Goal: Task Accomplishment & Management: Manage account settings

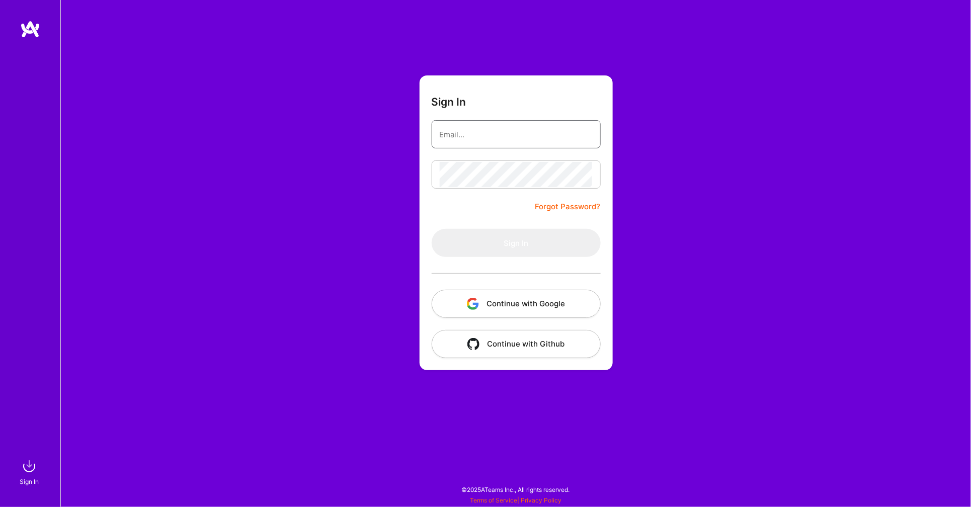
type input "[EMAIL_ADDRESS][DOMAIN_NAME]"
click at [515, 242] on button "Sign In" at bounding box center [515, 243] width 169 height 28
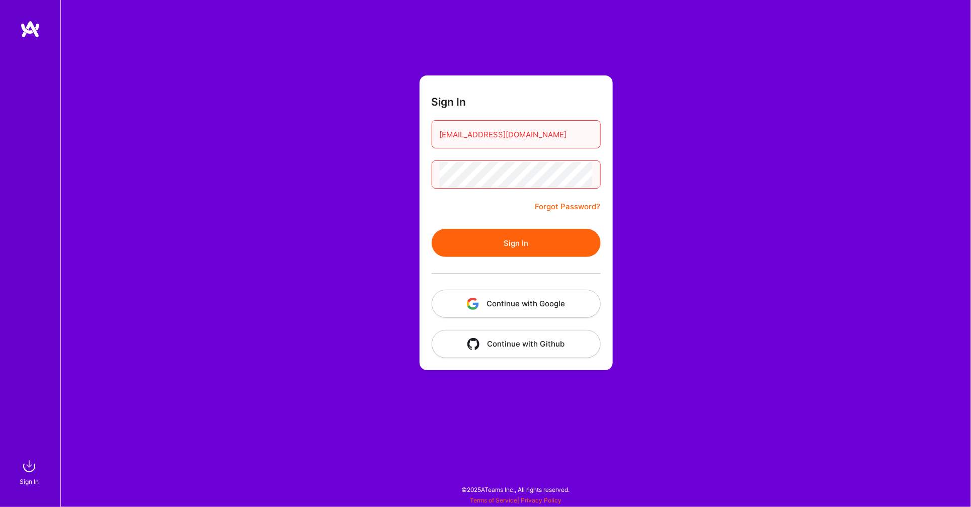
click at [509, 246] on button "Sign In" at bounding box center [515, 243] width 169 height 28
click at [505, 303] on button "Continue with Google" at bounding box center [515, 304] width 169 height 28
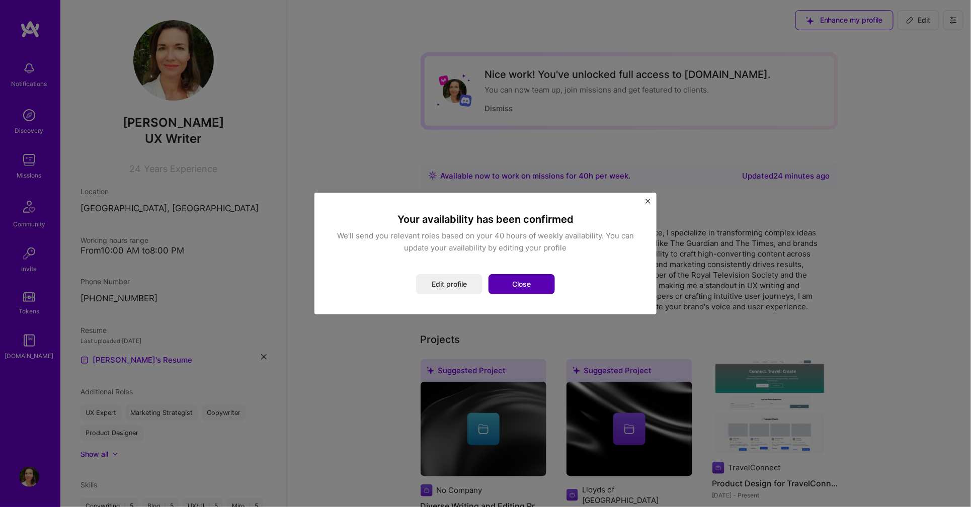
click at [521, 284] on button "Close" at bounding box center [521, 284] width 66 height 20
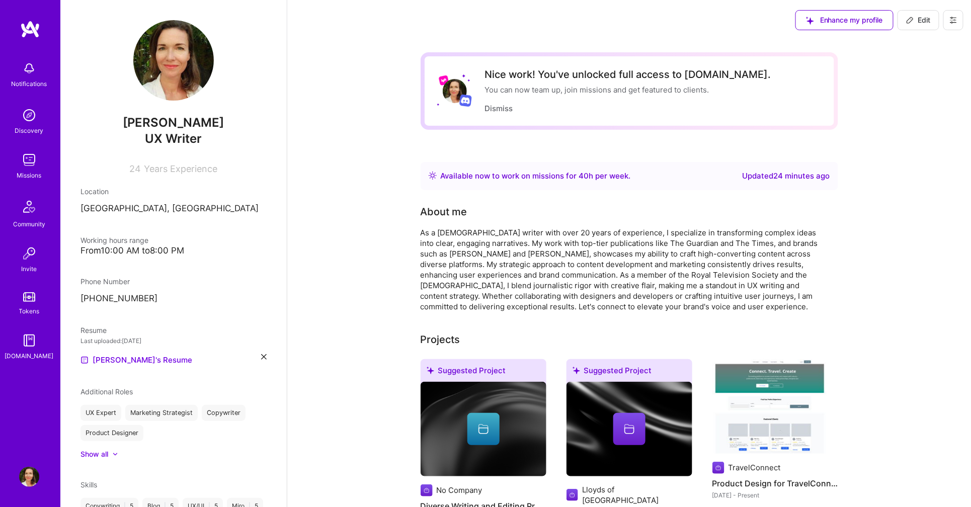
click at [28, 172] on div "Missions" at bounding box center [29, 175] width 25 height 11
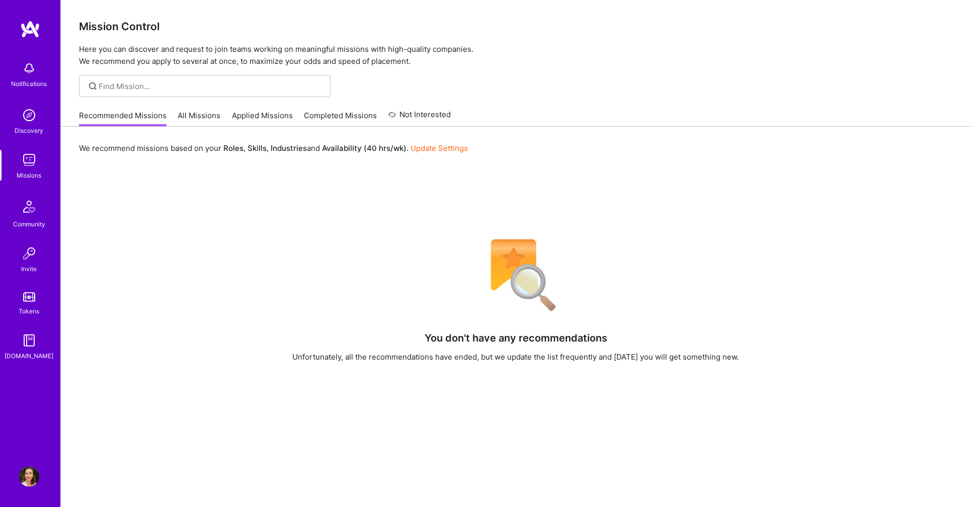
click at [199, 111] on link "All Missions" at bounding box center [199, 118] width 43 height 17
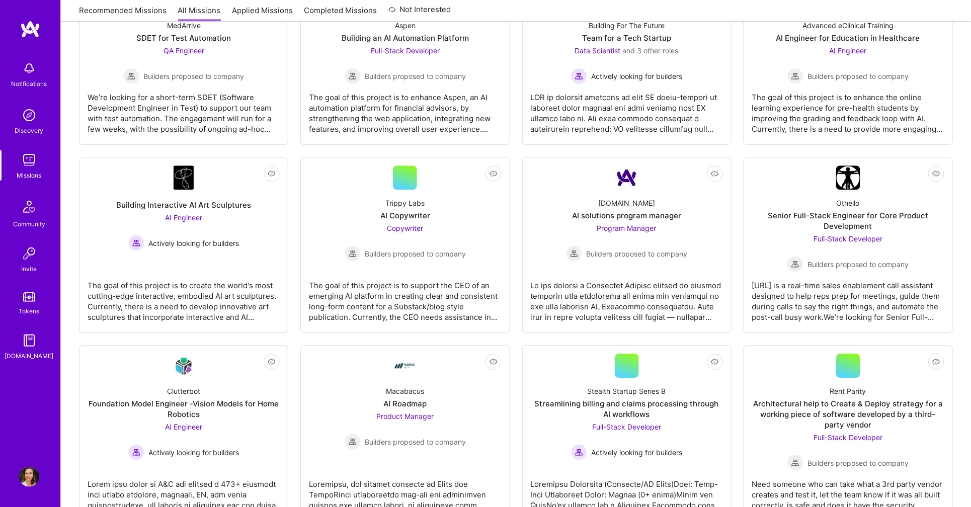
scroll to position [1165, 0]
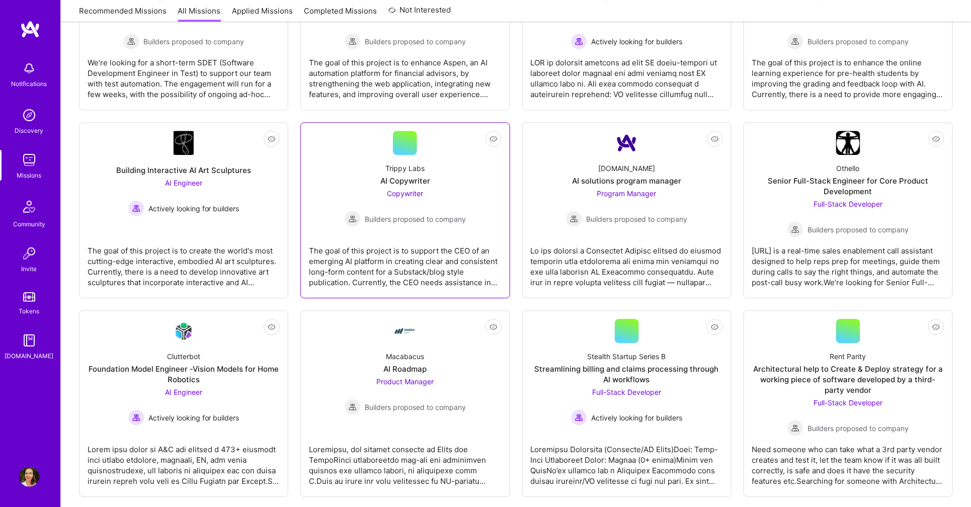
click at [360, 188] on div "Copywriter Builders proposed to company" at bounding box center [404, 207] width 121 height 39
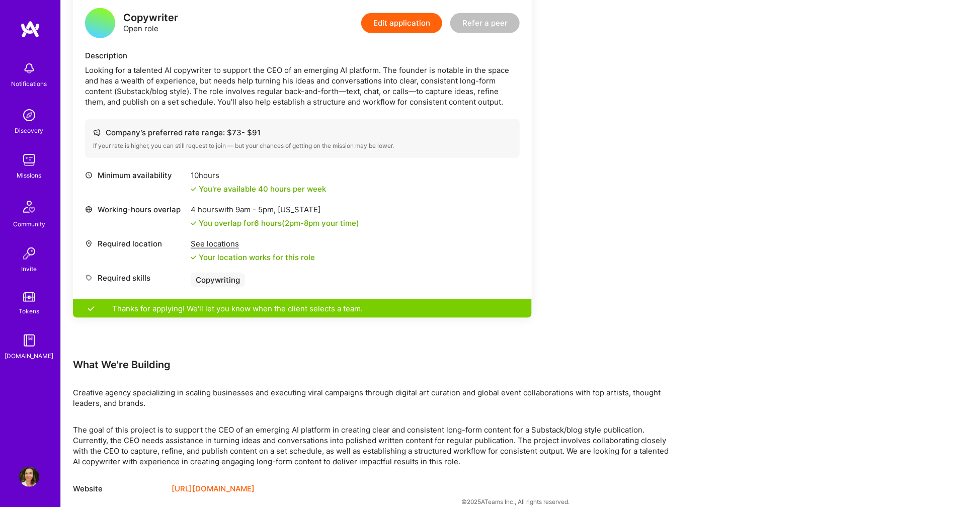
scroll to position [261, 0]
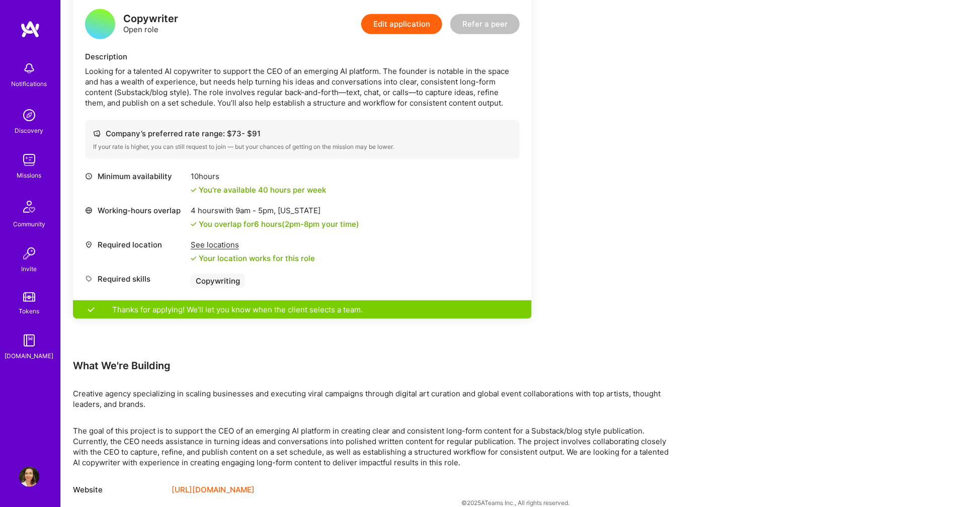
click at [35, 343] on img at bounding box center [29, 340] width 20 height 20
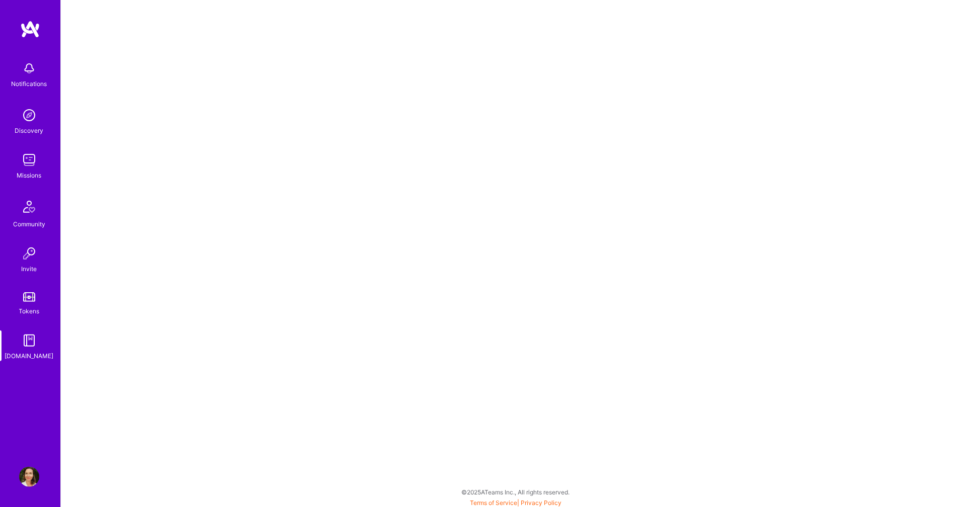
click at [32, 76] on img at bounding box center [29, 68] width 20 height 20
click at [34, 120] on img at bounding box center [29, 115] width 20 height 20
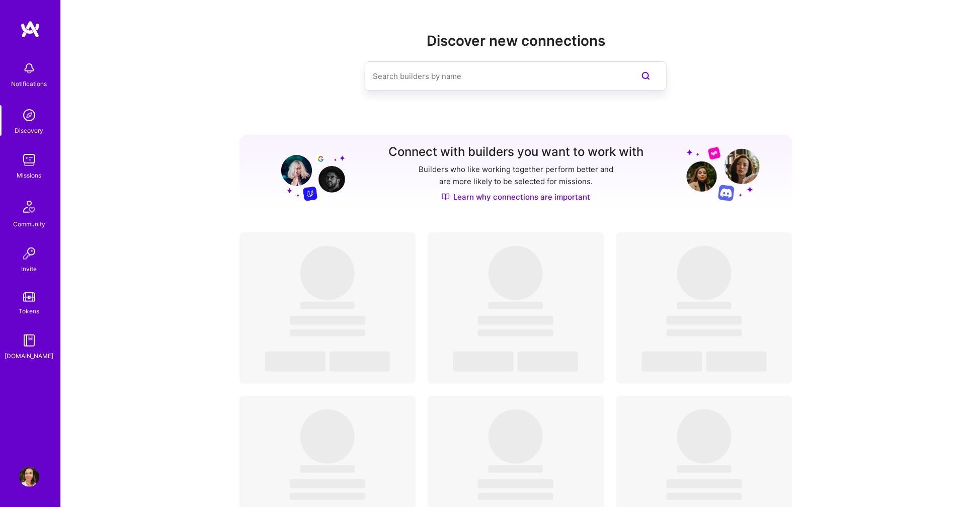
click at [36, 163] on img at bounding box center [29, 160] width 20 height 20
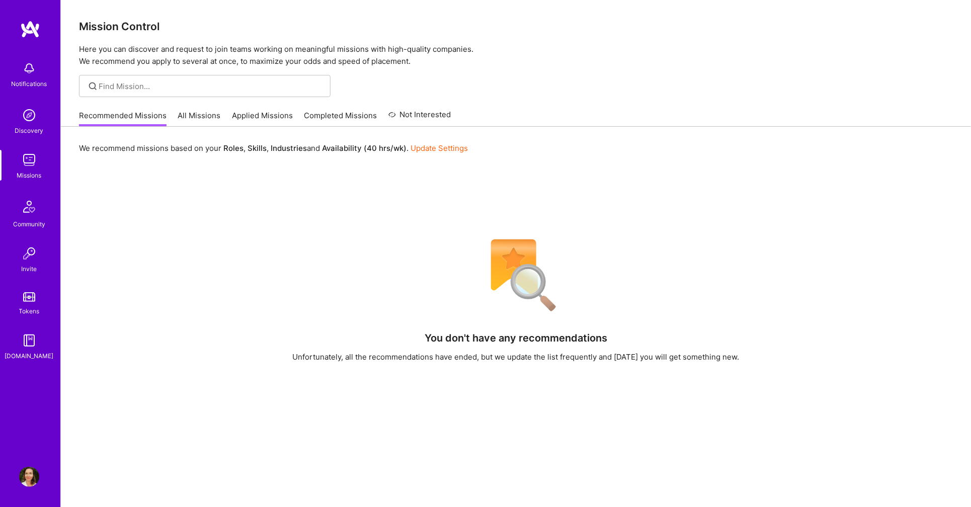
click at [32, 200] on img at bounding box center [29, 207] width 24 height 24
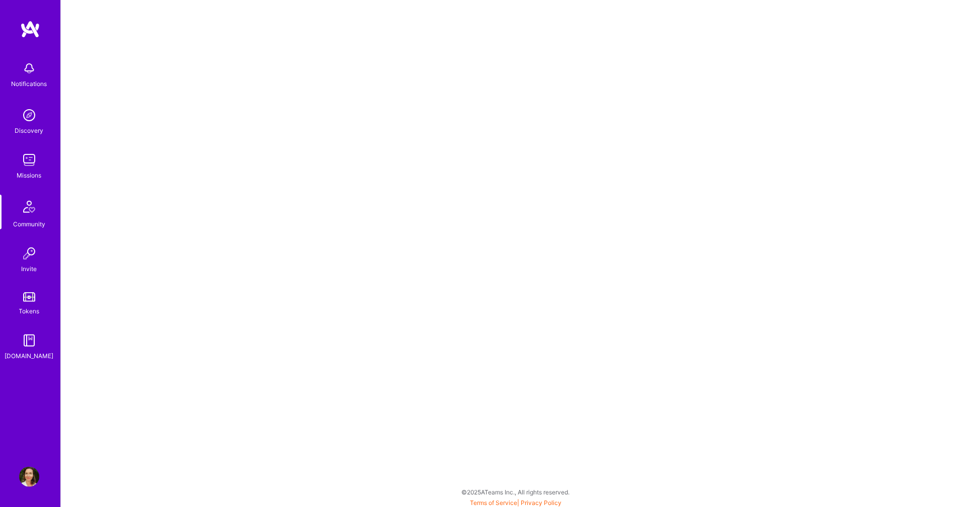
click at [36, 249] on img at bounding box center [29, 253] width 20 height 20
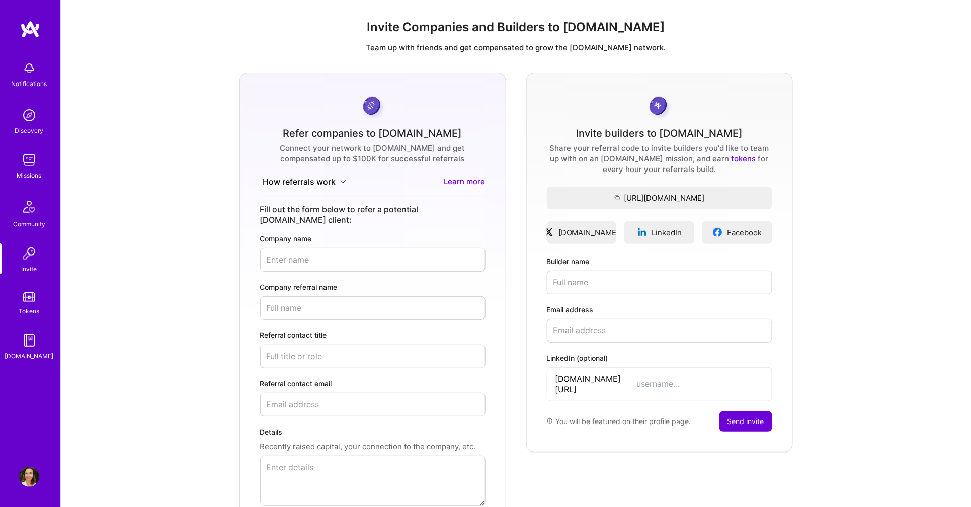
click at [28, 301] on link "Tokens" at bounding box center [29, 302] width 62 height 28
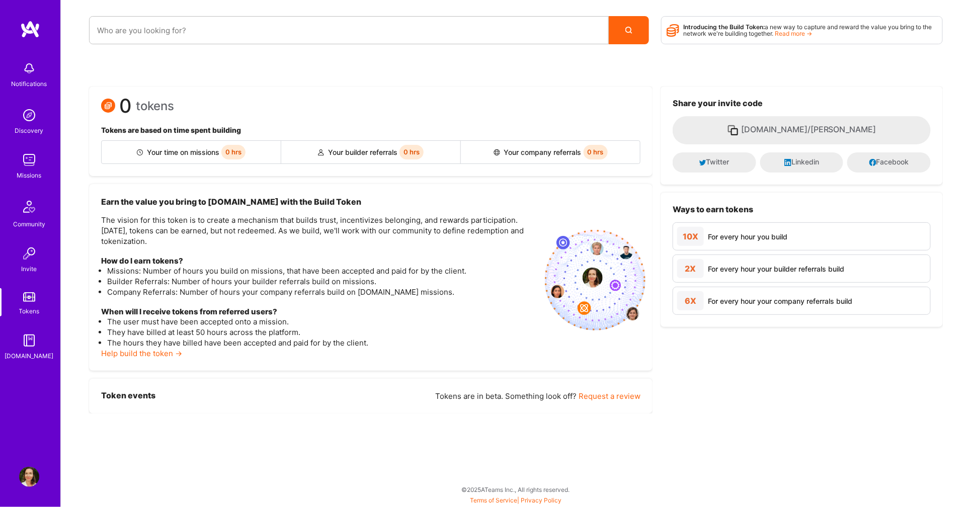
click at [28, 269] on div "Invite" at bounding box center [30, 269] width 16 height 11
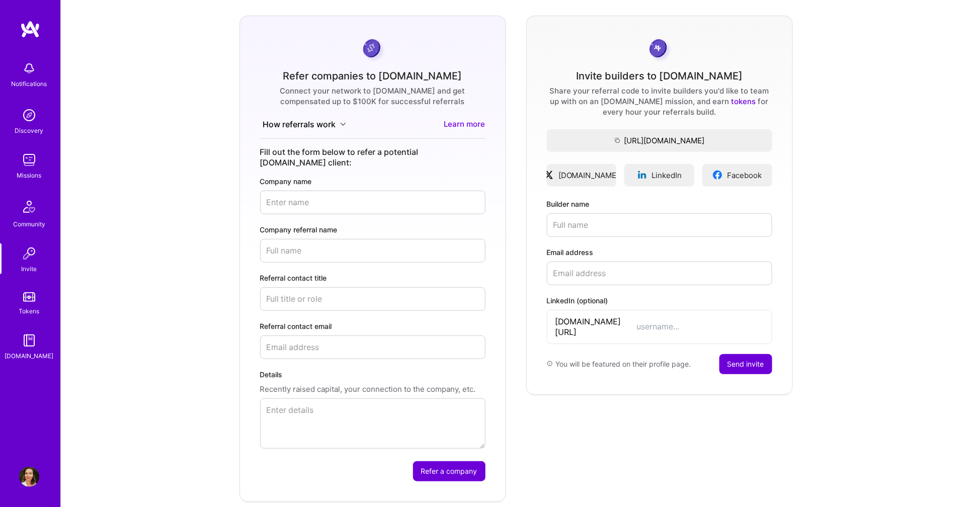
scroll to position [56, 0]
click at [344, 125] on icon at bounding box center [343, 125] width 6 height 6
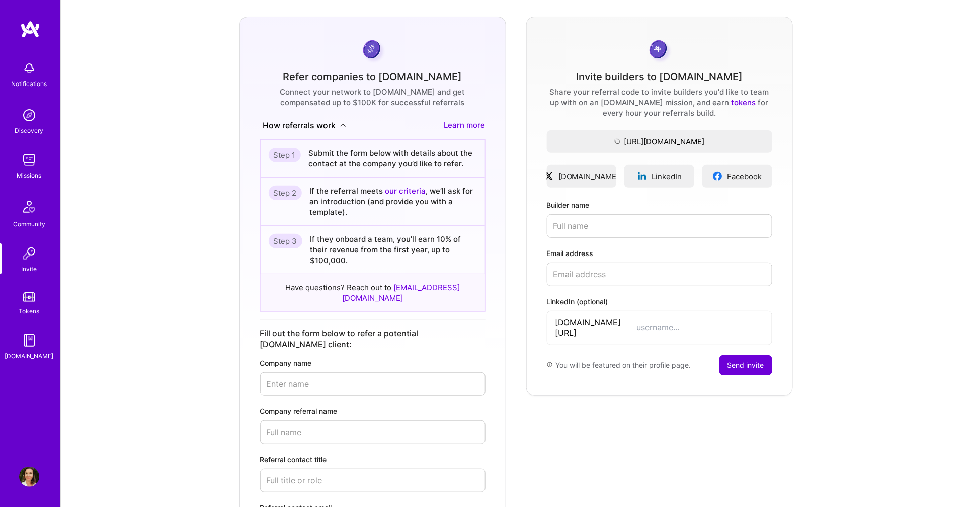
click at [214, 259] on div "Refer companies to [DOMAIN_NAME] Connect your network to [DOMAIN_NAME] and get …" at bounding box center [516, 350] width 894 height 667
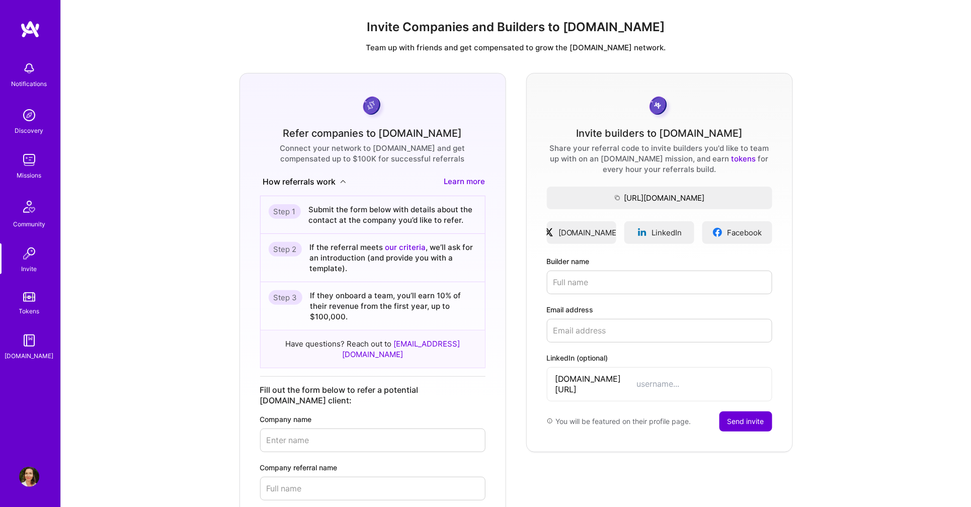
scroll to position [0, 0]
click at [35, 75] on img at bounding box center [29, 68] width 20 height 20
click at [34, 336] on img at bounding box center [29, 340] width 20 height 20
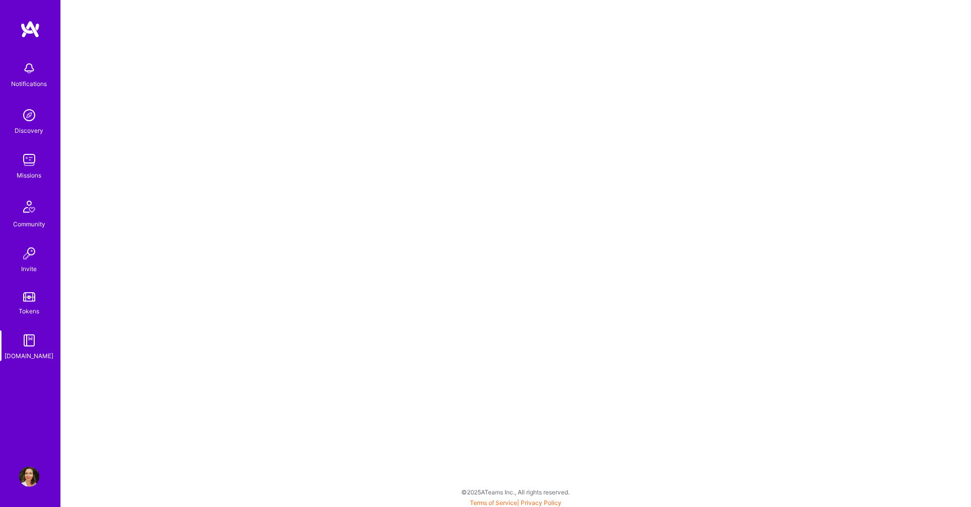
click at [33, 475] on img at bounding box center [29, 477] width 20 height 20
